Goal: Task Accomplishment & Management: Complete application form

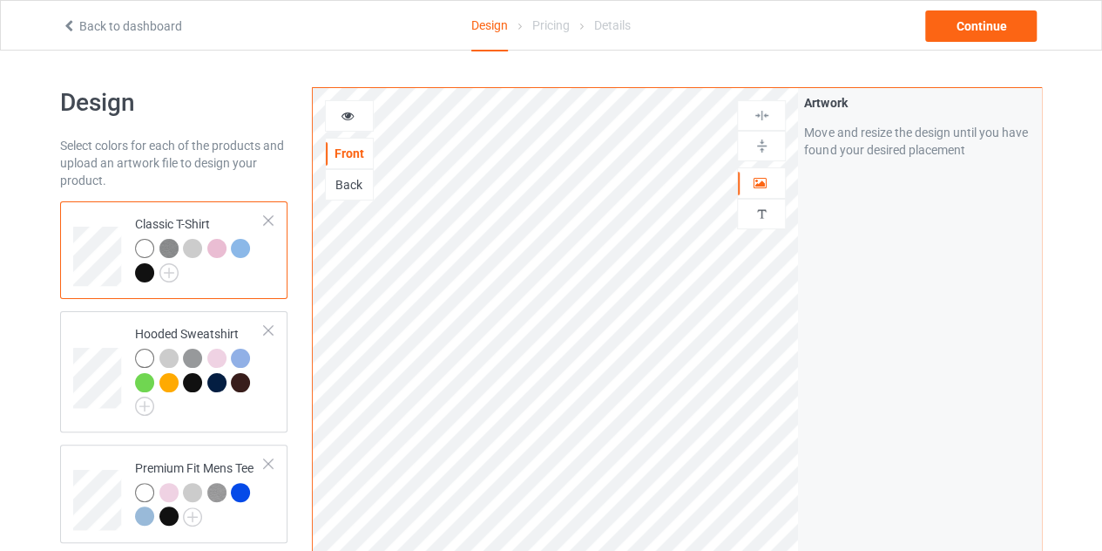
click at [71, 18] on icon at bounding box center [69, 23] width 15 height 12
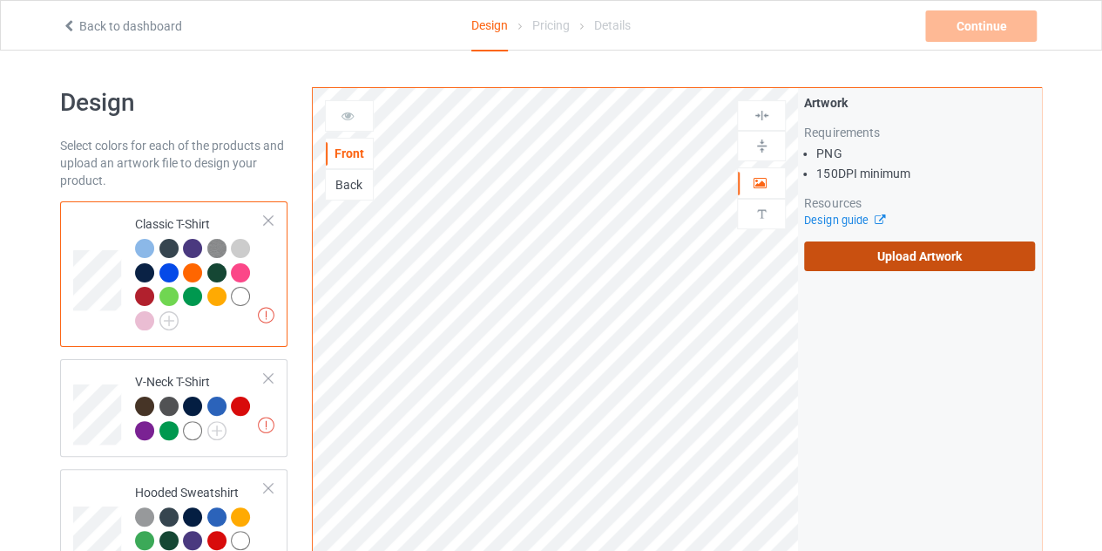
click at [879, 254] on label "Upload Artwork" at bounding box center [919, 256] width 231 height 30
click at [0, 0] on input "Upload Artwork" at bounding box center [0, 0] width 0 height 0
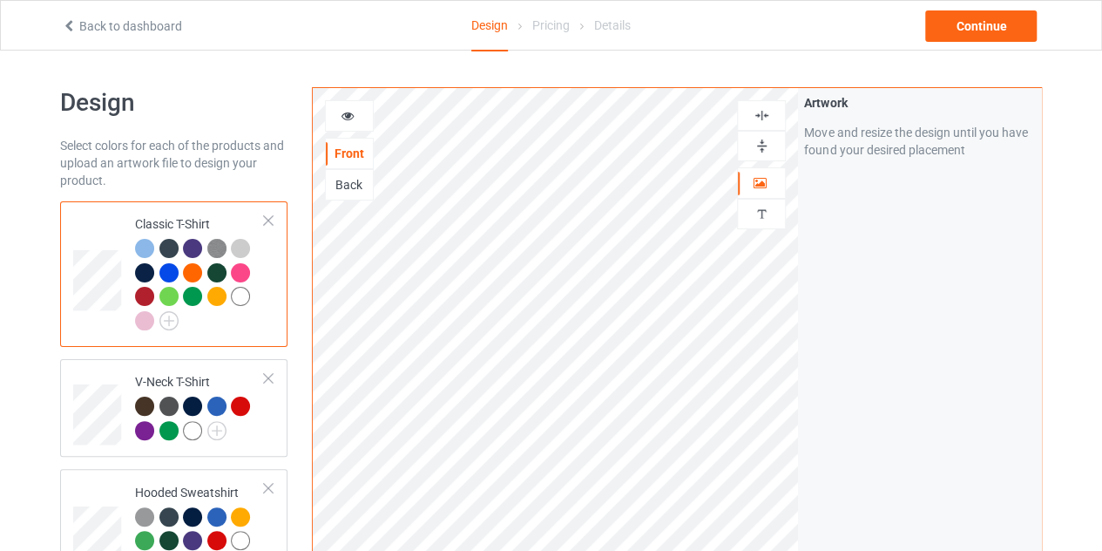
click at [357, 109] on div at bounding box center [349, 115] width 47 height 17
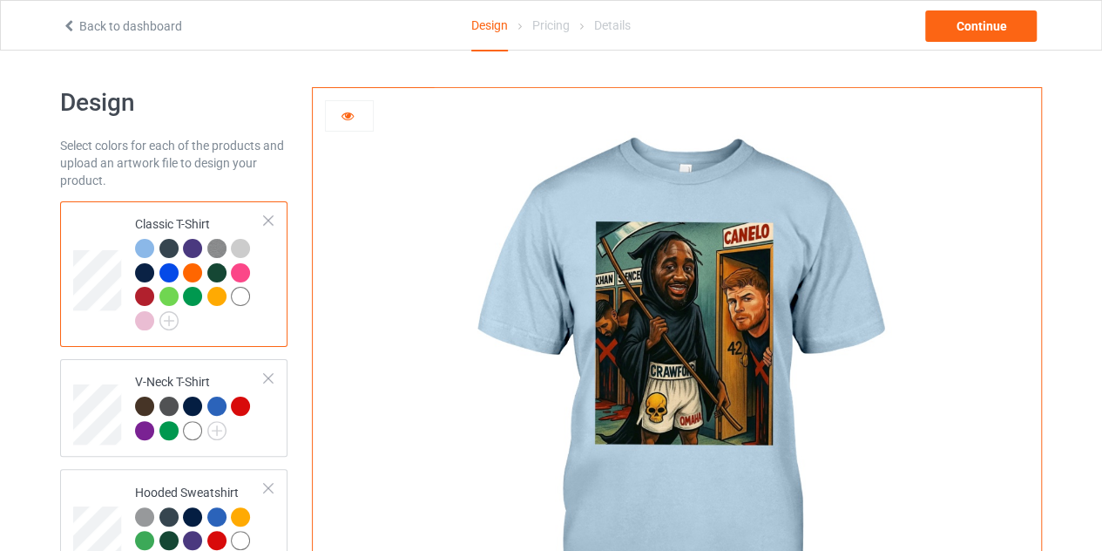
click at [159, 270] on div at bounding box center [168, 272] width 19 height 19
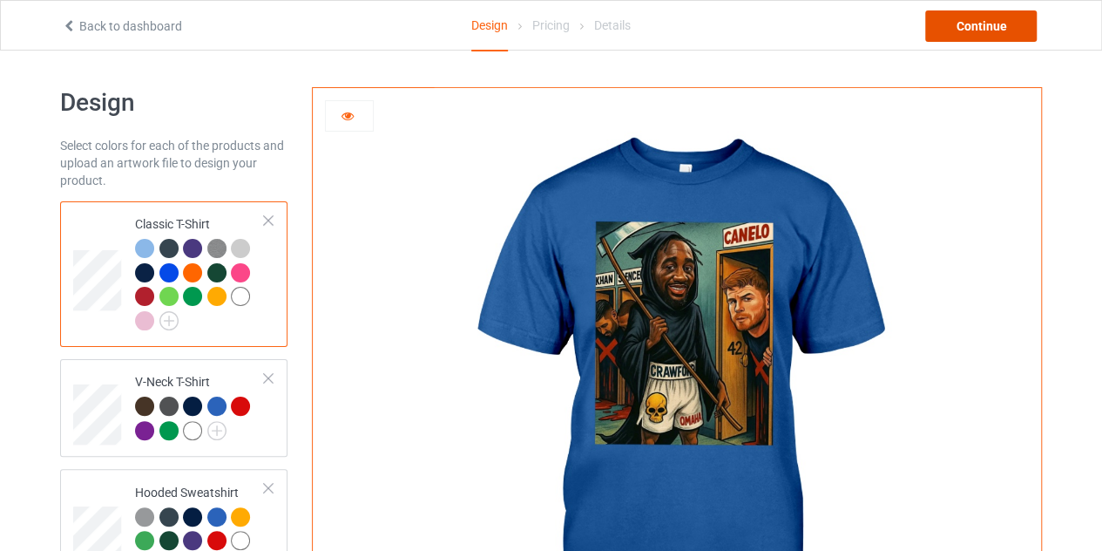
click at [995, 17] on div "Continue" at bounding box center [981, 25] width 112 height 31
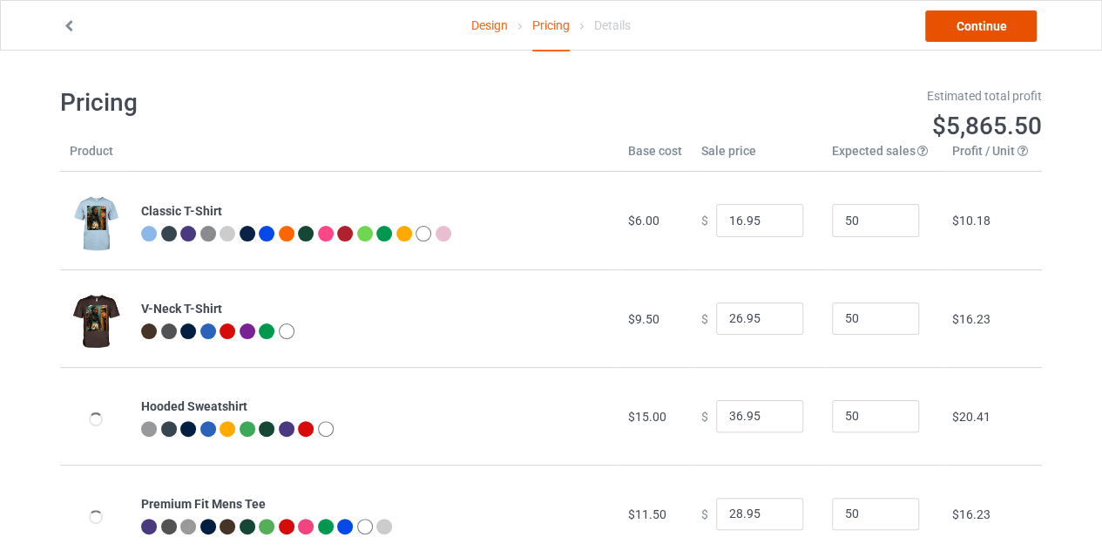
click at [978, 27] on link "Continue" at bounding box center [981, 25] width 112 height 31
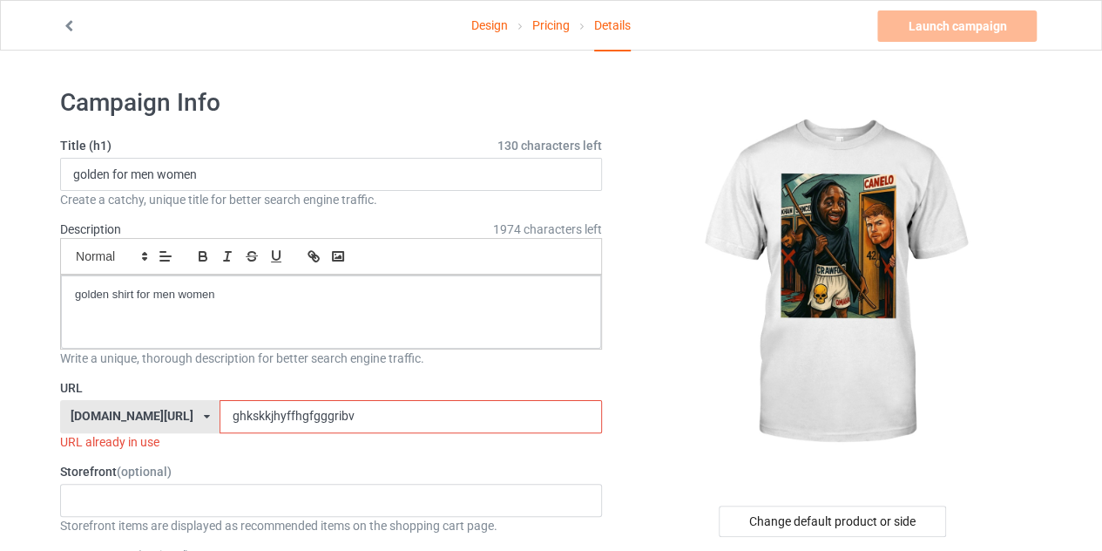
click at [356, 407] on input "ghkskkjhyffhgfgggribv" at bounding box center [411, 416] width 382 height 33
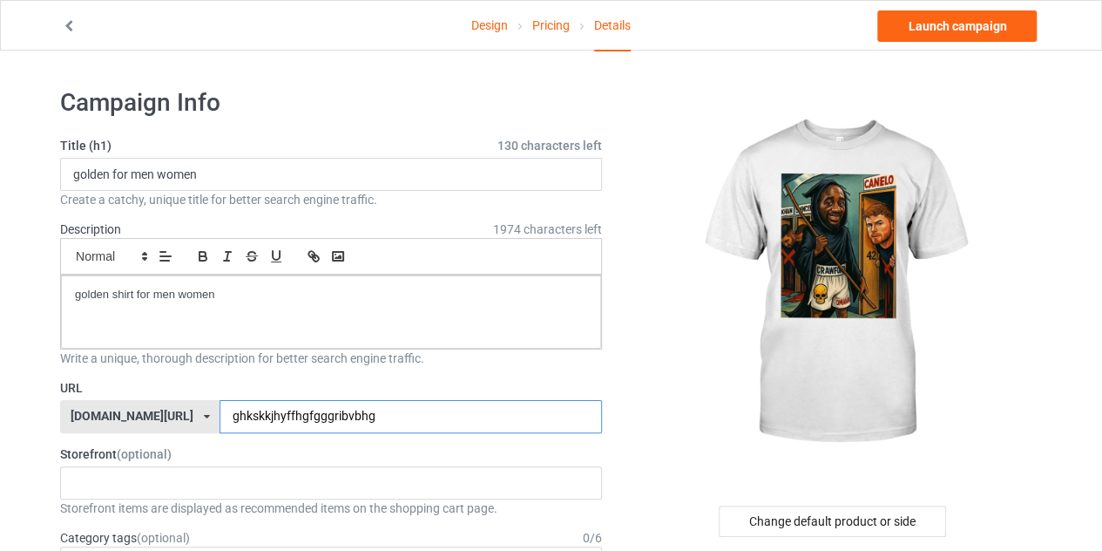
type input "ghkskkjhyffhgfgggribvbhg"
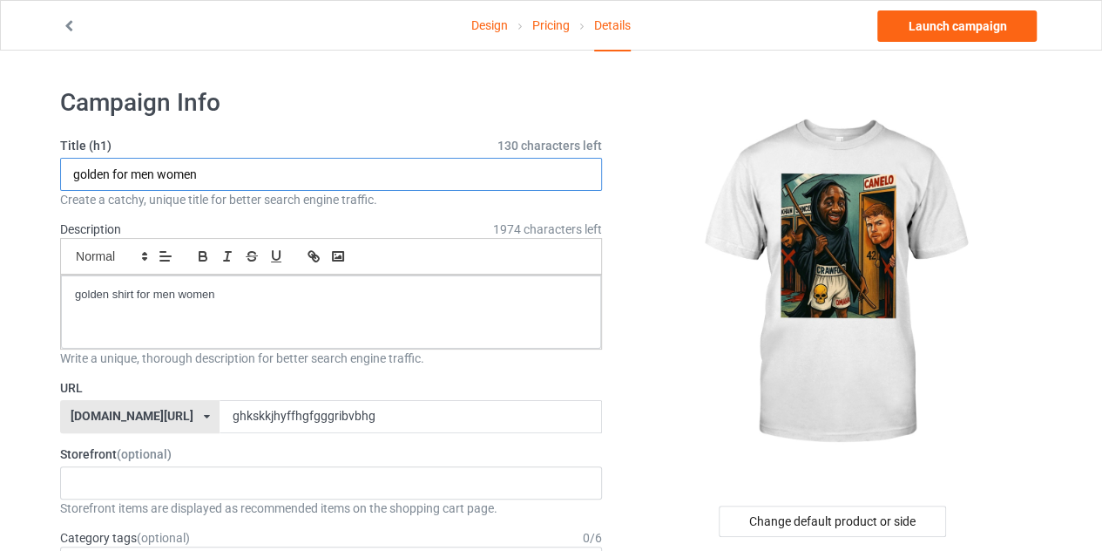
click at [230, 173] on input "golden for men women" at bounding box center [331, 174] width 542 height 33
type input "="
type input "limited editon shirt"
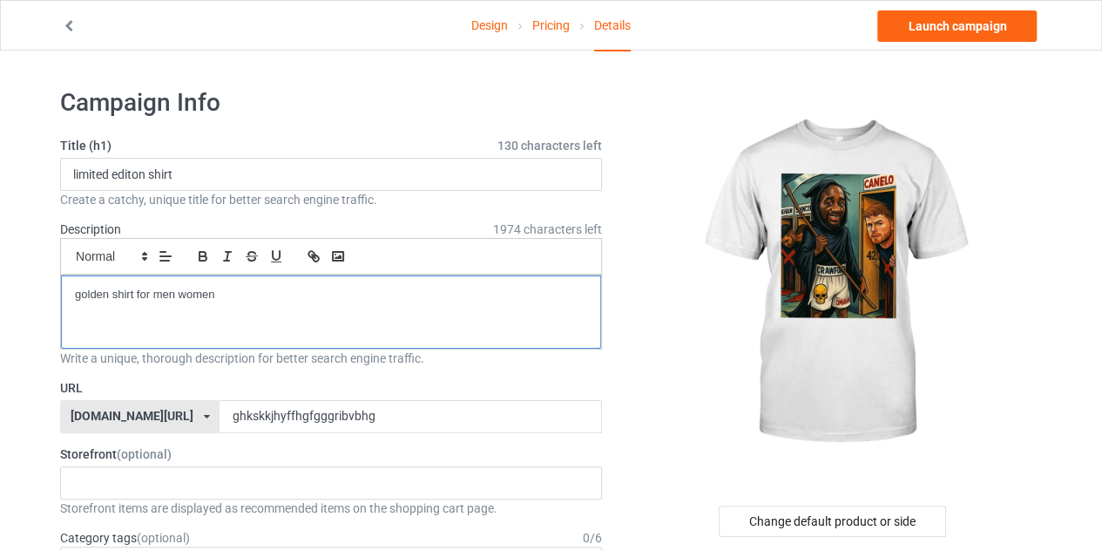
click at [220, 289] on p "golden shirt for men women" at bounding box center [331, 295] width 512 height 17
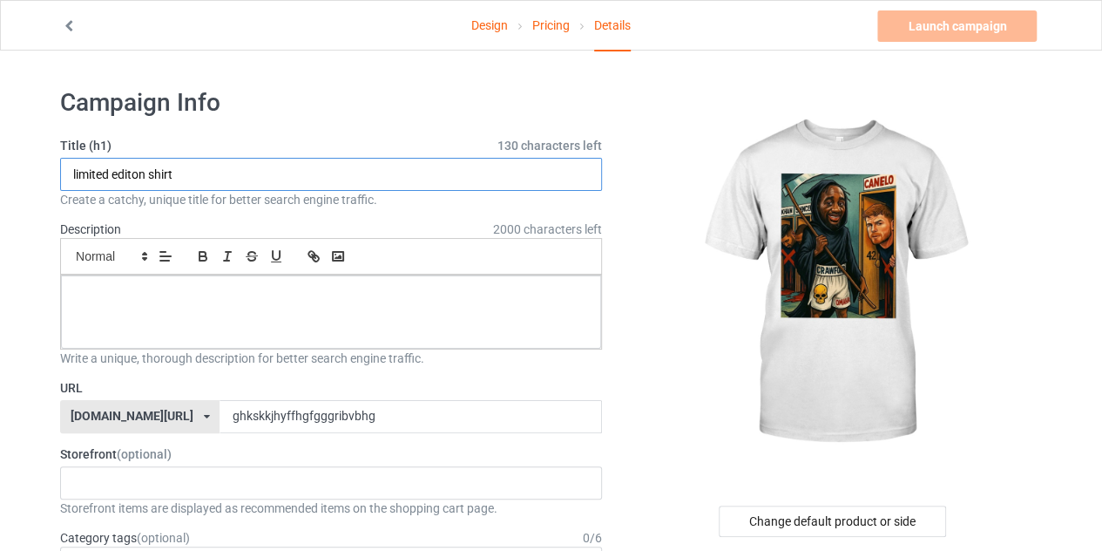
click at [186, 175] on input "limited editon shirt" at bounding box center [331, 174] width 542 height 33
type input "l"
type input "limited editon shirt"
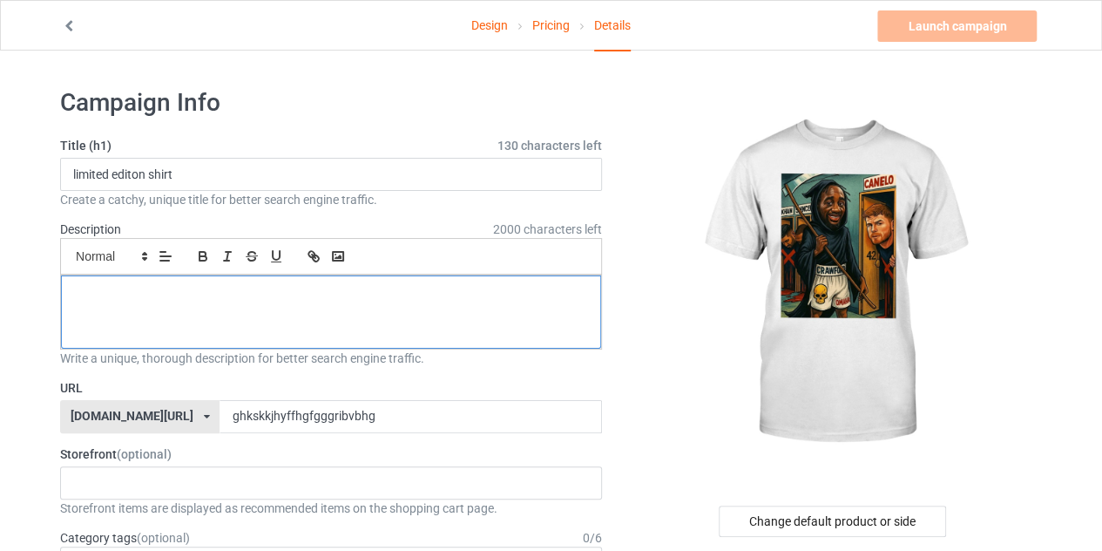
click at [197, 289] on p at bounding box center [331, 295] width 512 height 17
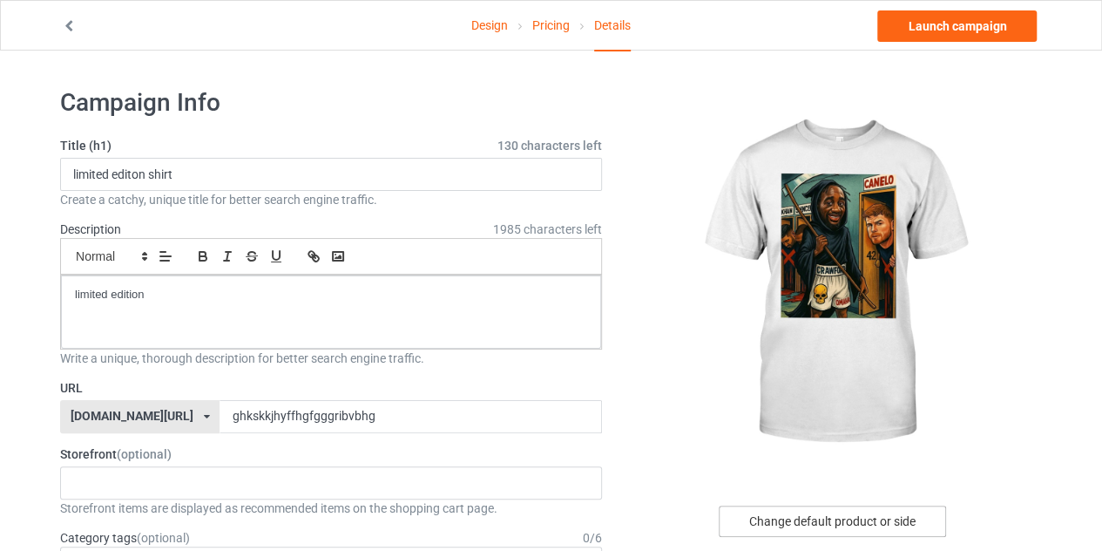
click at [830, 508] on div "Change default product or side" at bounding box center [832, 520] width 227 height 31
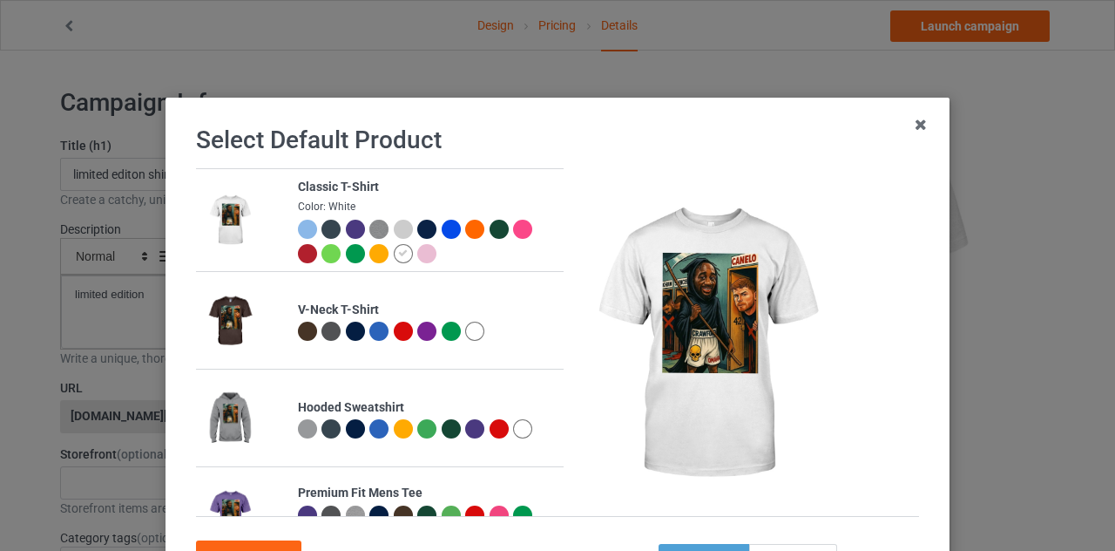
click at [442, 233] on div at bounding box center [451, 229] width 19 height 19
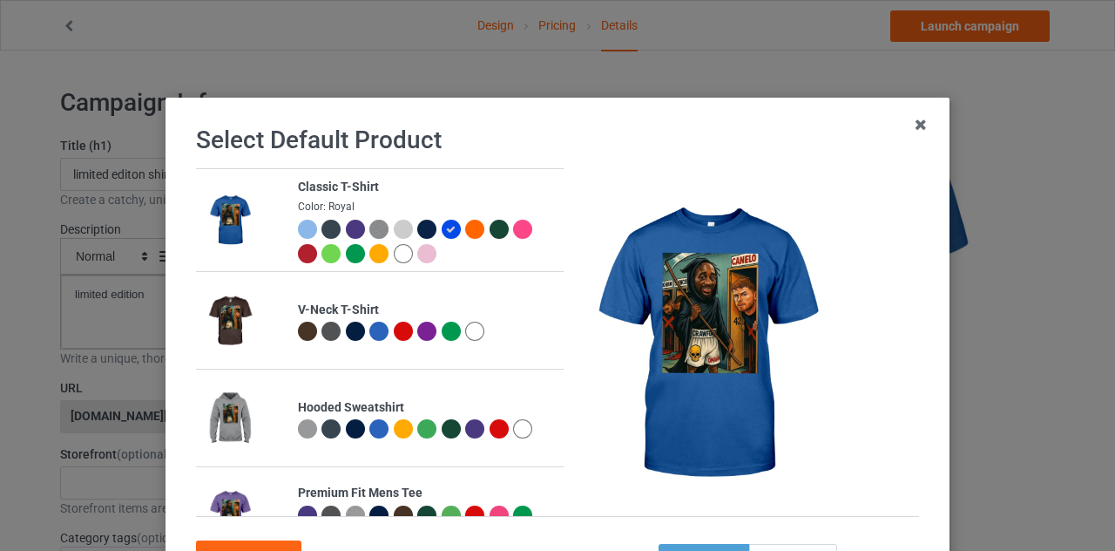
scroll to position [149, 0]
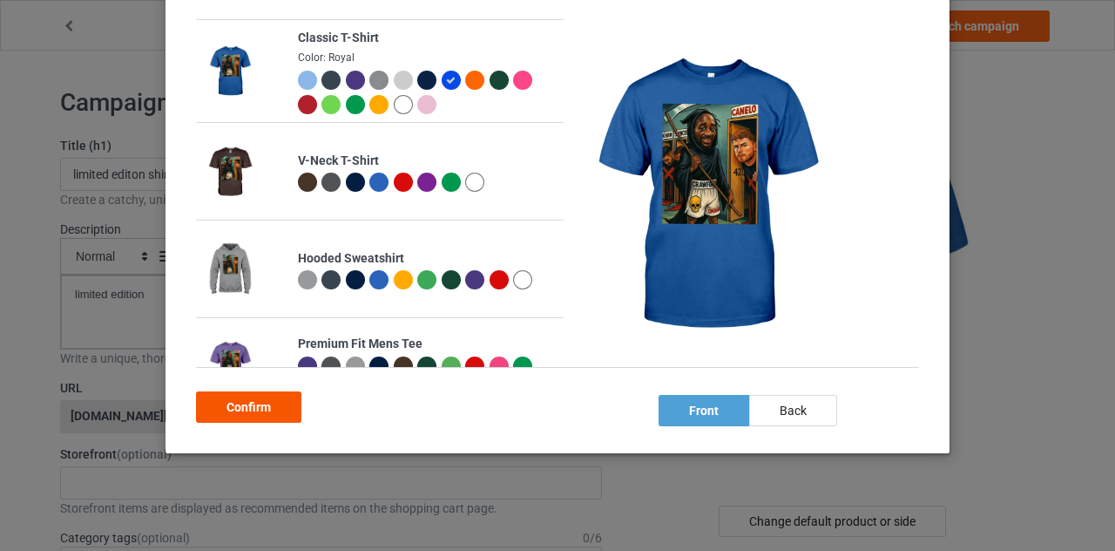
click at [251, 413] on div "Confirm" at bounding box center [248, 406] width 105 height 31
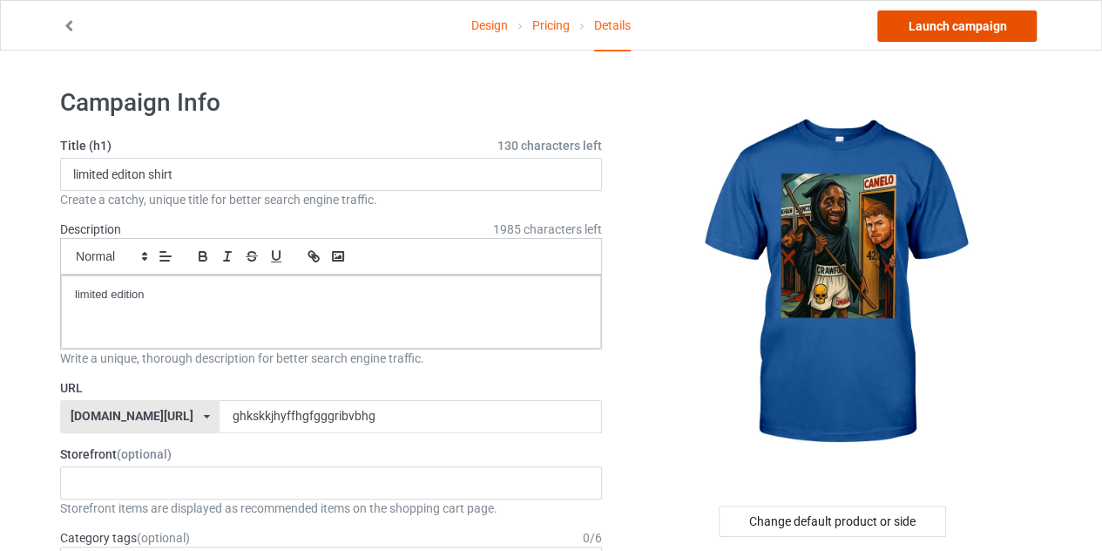
click at [927, 29] on link "Launch campaign" at bounding box center [956, 25] width 159 height 31
